Goal: Task Accomplishment & Management: Complete application form

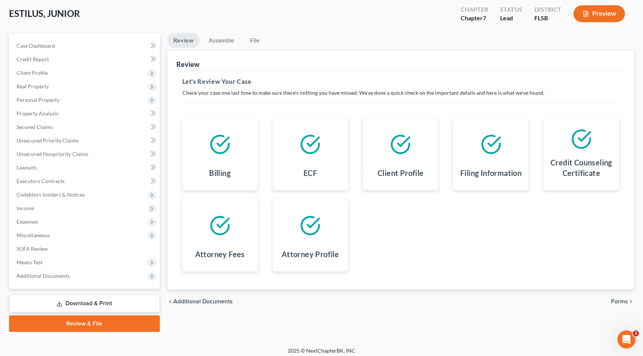
scroll to position [43, 0]
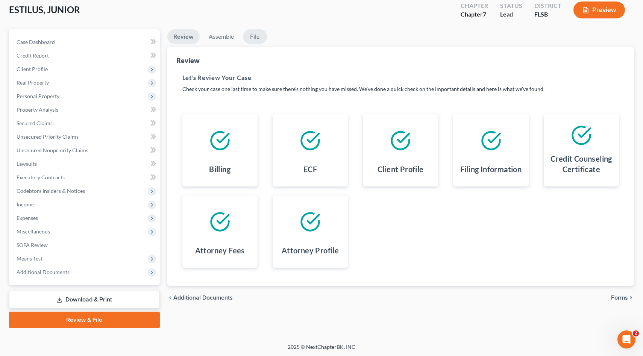
click at [253, 34] on link "File" at bounding box center [255, 36] width 24 height 15
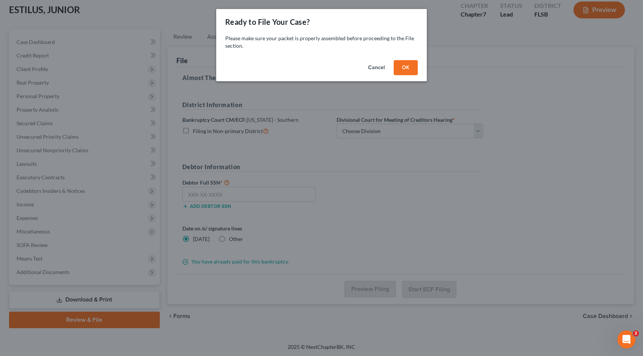
click at [409, 67] on button "OK" at bounding box center [406, 67] width 24 height 15
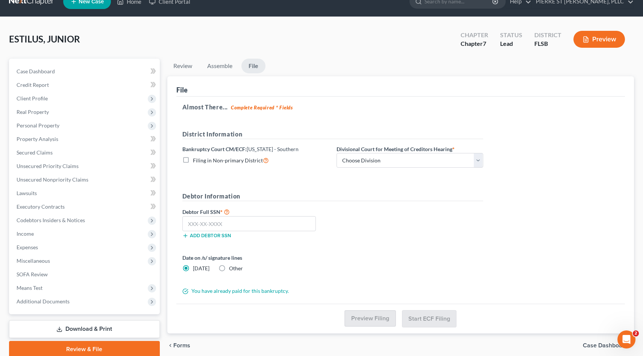
scroll to position [43, 0]
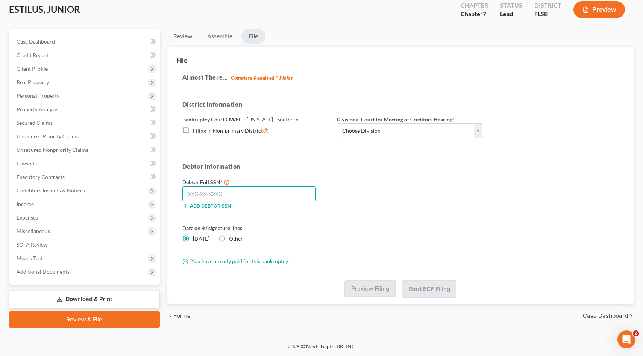
click at [257, 196] on input "text" at bounding box center [249, 194] width 134 height 15
click at [215, 35] on link "Assemble" at bounding box center [219, 36] width 37 height 15
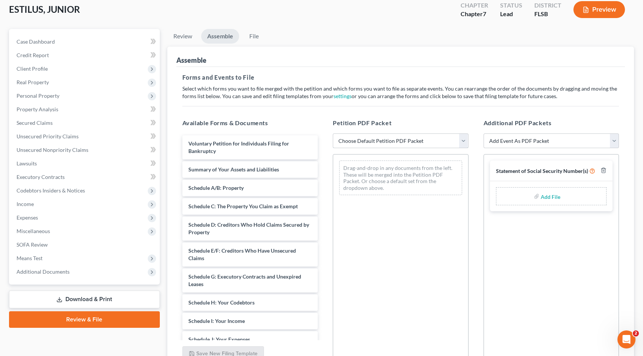
click at [391, 142] on select "Choose Default Petition PDF Packet Emergency Filing (Voluntary Petition and Cre…" at bounding box center [401, 141] width 136 height 15
click at [333, 134] on select "Choose Default Petition PDF Packet Emergency Filing (Voluntary Petition and Cre…" at bounding box center [401, 141] width 136 height 15
click at [391, 142] on select "Choose Default Petition PDF Packet Emergency Filing (Voluntary Petition and Cre…" at bounding box center [401, 141] width 136 height 15
select select "1"
click at [333, 134] on select "Choose Default Petition PDF Packet Emergency Filing (Voluntary Petition and Cre…" at bounding box center [401, 141] width 136 height 15
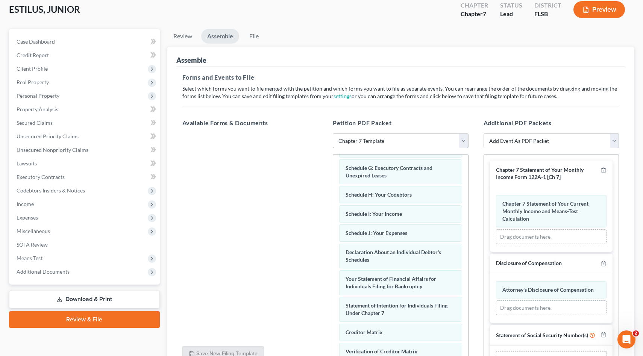
scroll to position [0, 0]
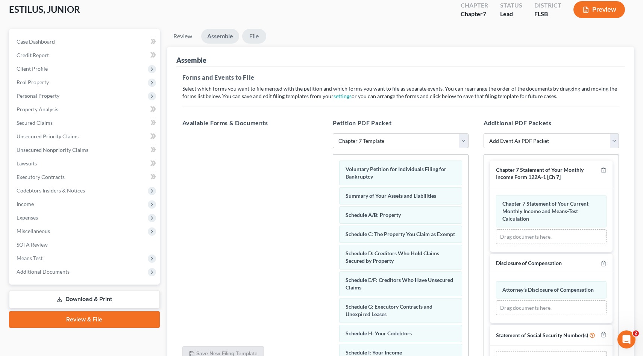
click at [254, 36] on link "File" at bounding box center [254, 36] width 24 height 15
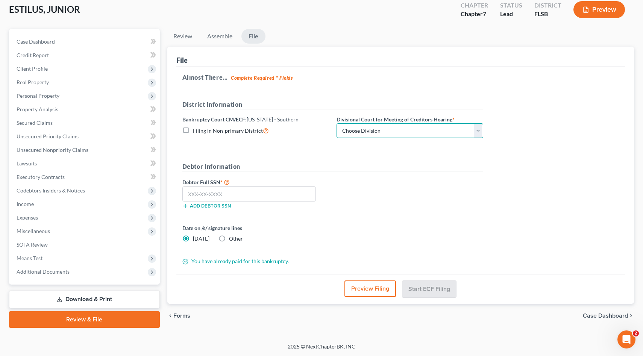
click at [424, 130] on select "Choose Division [GEOGRAPHIC_DATA] [GEOGRAPHIC_DATA] [GEOGRAPHIC_DATA]" at bounding box center [410, 130] width 147 height 15
select select "2"
click at [337, 123] on select "Choose Division [GEOGRAPHIC_DATA] [GEOGRAPHIC_DATA] [GEOGRAPHIC_DATA]" at bounding box center [410, 130] width 147 height 15
click at [281, 193] on input "text" at bounding box center [249, 194] width 134 height 15
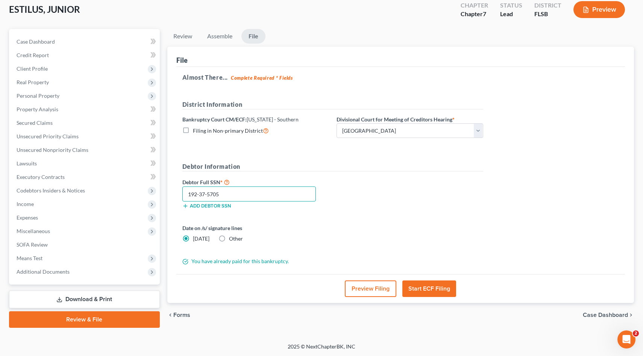
scroll to position [43, 0]
type input "192-37-5705"
click at [429, 289] on button "Start ECF Filing" at bounding box center [430, 289] width 54 height 17
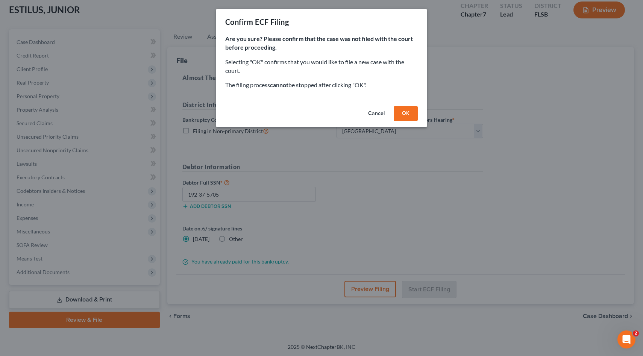
click at [403, 111] on button "OK" at bounding box center [406, 113] width 24 height 15
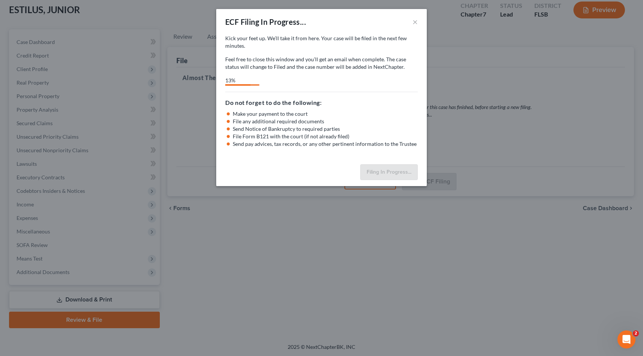
select select "2"
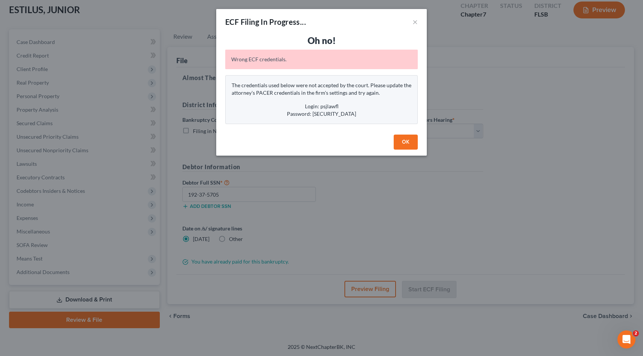
click at [404, 142] on button "OK" at bounding box center [406, 142] width 24 height 15
